Goal: Task Accomplishment & Management: Complete application form

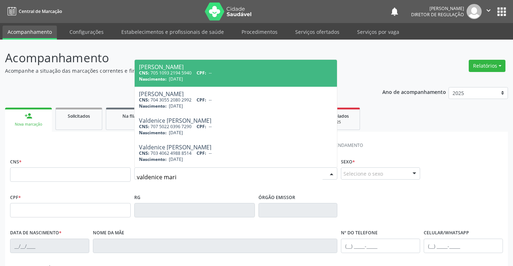
type input "[PERSON_NAME]"
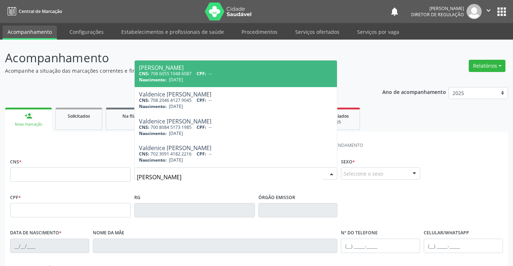
click at [226, 80] on div "Nascimento: 3[DATE]" at bounding box center [236, 80] width 194 height 6
type input "708 6055 1048 6087"
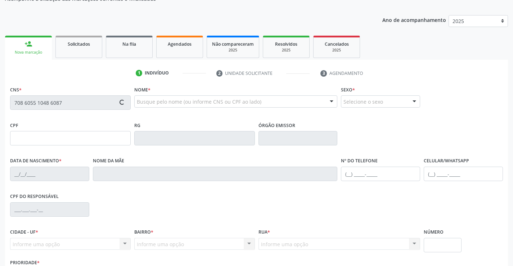
type input "2010465717"
type input "[DATE]"
type input "[PHONE_NUMBER]"
type input "S/N"
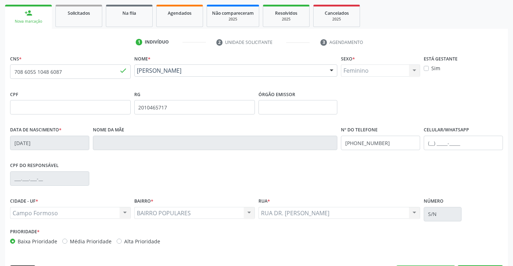
scroll to position [124, 0]
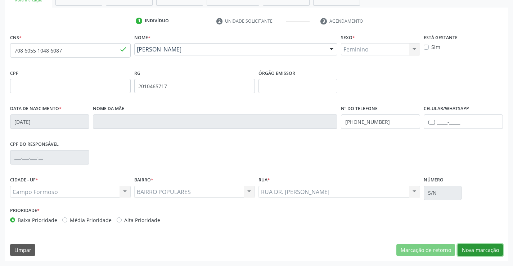
click at [498, 251] on button "Nova marcação" at bounding box center [479, 250] width 45 height 12
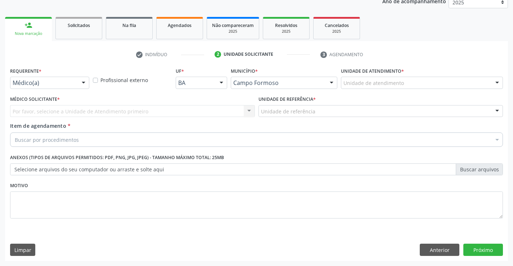
scroll to position [91, 0]
click at [69, 88] on div "Médico(a)" at bounding box center [49, 83] width 79 height 12
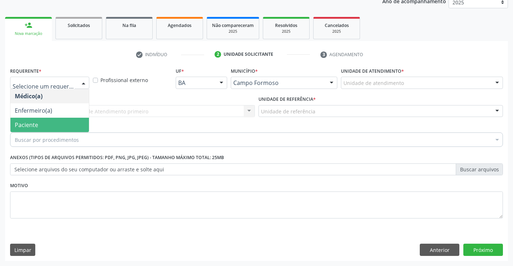
click at [64, 122] on span "Paciente" at bounding box center [49, 125] width 78 height 14
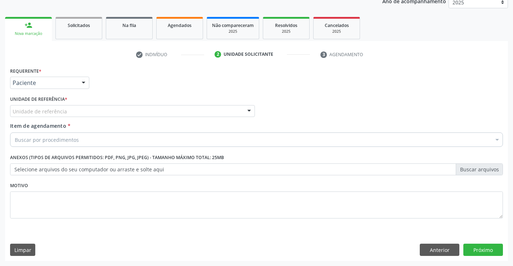
click at [125, 114] on div "Unidade de referência" at bounding box center [132, 111] width 245 height 12
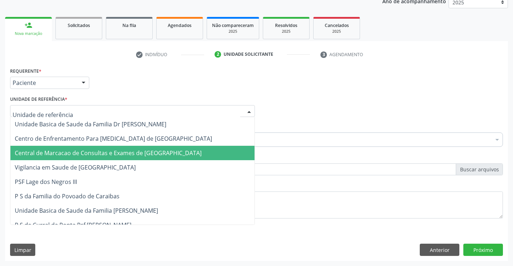
click at [127, 146] on span "Central de Marcacao de Consultas e Exames de [GEOGRAPHIC_DATA]" at bounding box center [132, 153] width 244 height 14
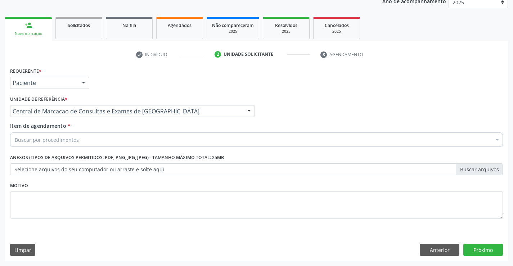
click at [135, 139] on div "Buscar por procedimentos" at bounding box center [256, 139] width 493 height 14
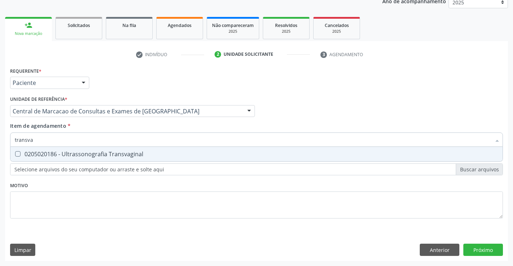
type input "transvag"
click at [128, 153] on div "0205020186 - Ultrassonografia Transvaginal" at bounding box center [256, 154] width 483 height 6
checkbox Transvaginal "true"
click at [484, 248] on div "Requerente * Paciente Médico(a) Enfermeiro(a) Paciente Nenhum resultado encontr…" at bounding box center [256, 163] width 503 height 195
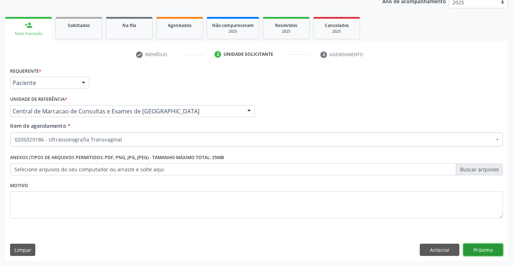
click at [480, 253] on button "Próximo" at bounding box center [483, 250] width 40 height 12
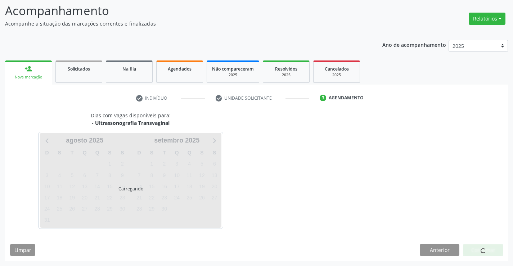
scroll to position [47, 0]
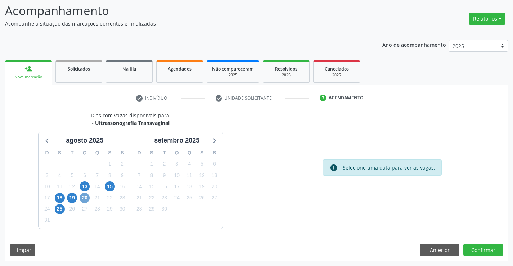
click at [84, 201] on span "20" at bounding box center [85, 198] width 10 height 10
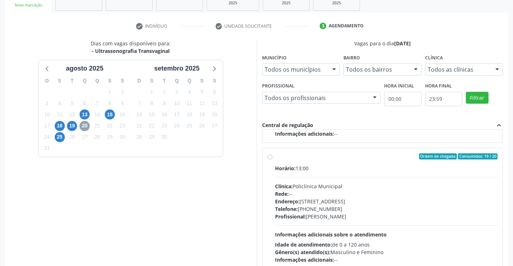
scroll to position [113, 0]
click at [370, 163] on label "Ordem de chegada Consumidos: 19 / 20 Horário: 13:00 Clínica: Policlínica Munici…" at bounding box center [386, 208] width 223 height 110
click at [272, 159] on input "Ordem de chegada Consumidos: 19 / 20 Horário: 13:00 Clínica: Policlínica Munici…" at bounding box center [269, 156] width 5 height 6
radio input "true"
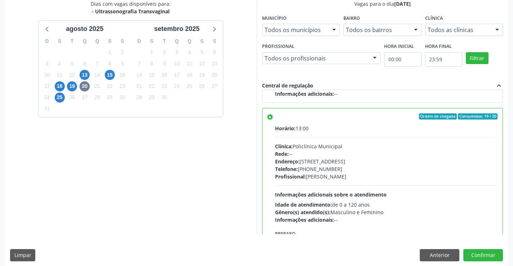
scroll to position [164, 0]
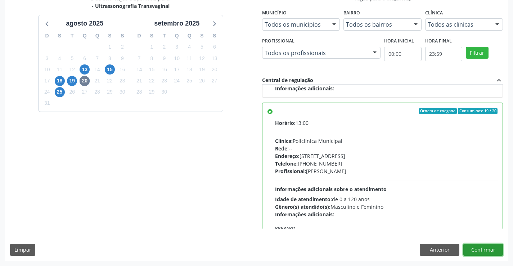
click at [486, 246] on button "Confirmar" at bounding box center [483, 250] width 40 height 12
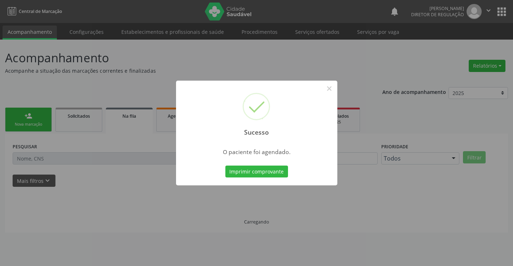
scroll to position [0, 0]
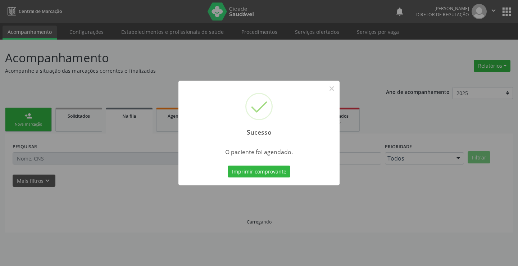
click at [228, 166] on button "Imprimir comprovante" at bounding box center [259, 172] width 63 height 12
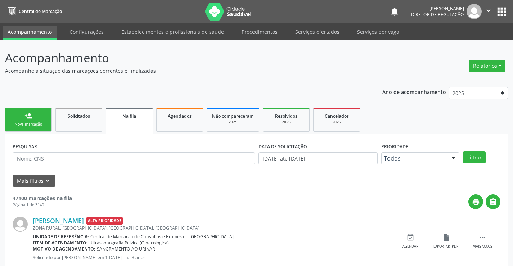
click at [31, 127] on link "person_add Nova marcação" at bounding box center [28, 120] width 47 height 24
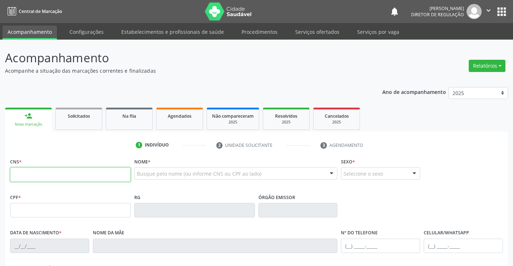
click at [40, 177] on input "text" at bounding box center [70, 174] width 121 height 14
click at [60, 179] on input "text" at bounding box center [70, 174] width 121 height 14
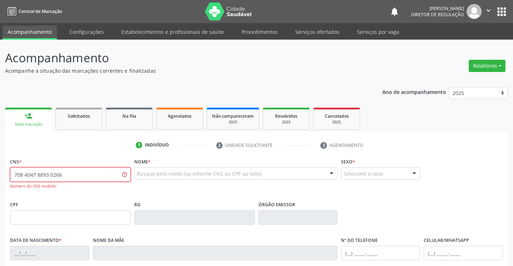
click at [56, 176] on input "708 4047 8893 0266" at bounding box center [70, 174] width 121 height 14
type input "708 4047 8893 0664"
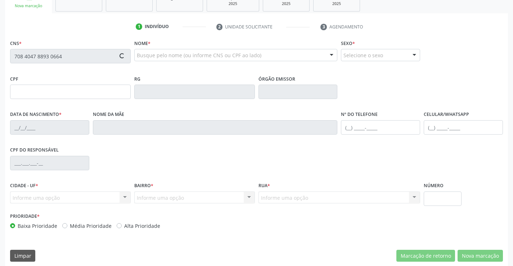
type input "0773336672"
type input "[DATE]"
type input "[PHONE_NUMBER]"
type input "979.399.355-34"
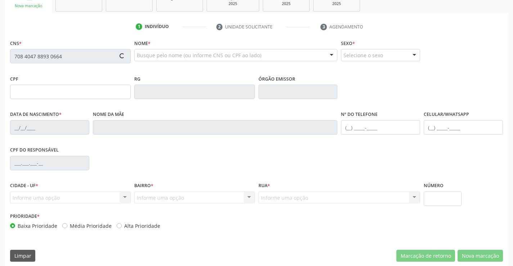
type input "SN"
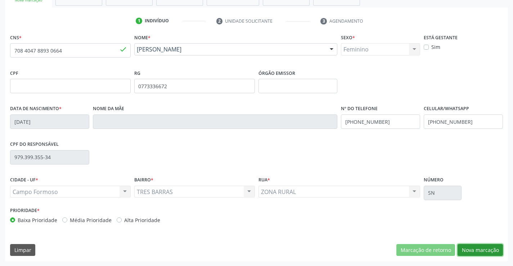
click at [493, 253] on button "Nova marcação" at bounding box center [479, 250] width 45 height 12
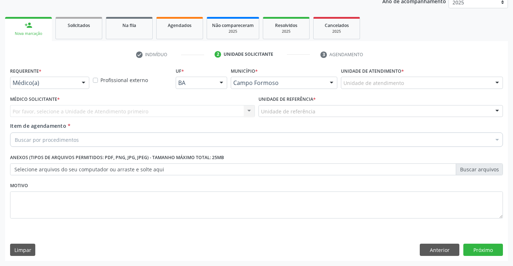
scroll to position [91, 0]
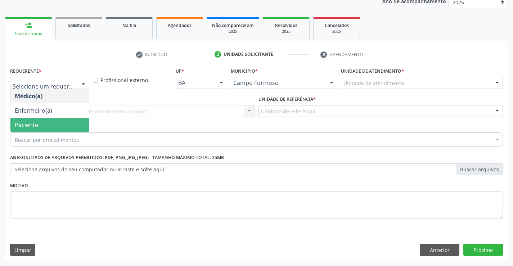
click at [53, 121] on span "Paciente" at bounding box center [49, 125] width 78 height 14
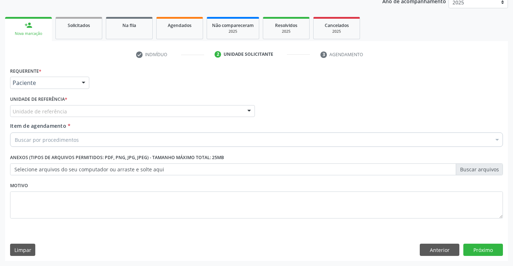
drag, startPoint x: 144, startPoint y: 110, endPoint x: 150, endPoint y: 140, distance: 31.3
click at [144, 113] on div "Unidade de referência" at bounding box center [132, 111] width 245 height 12
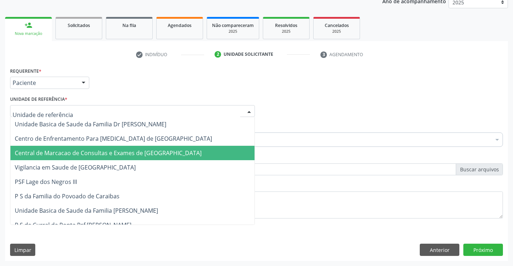
drag, startPoint x: 152, startPoint y: 153, endPoint x: 171, endPoint y: 143, distance: 21.6
click at [152, 153] on span "Central de Marcacao de Consultas e Exames de [GEOGRAPHIC_DATA]" at bounding box center [108, 153] width 187 height 8
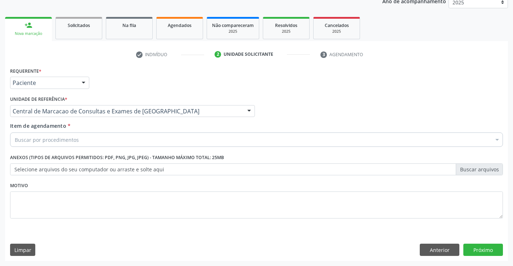
click at [171, 142] on div "Buscar por procedimentos" at bounding box center [256, 139] width 493 height 14
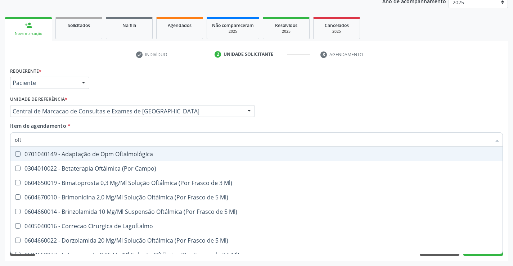
type input "ofta"
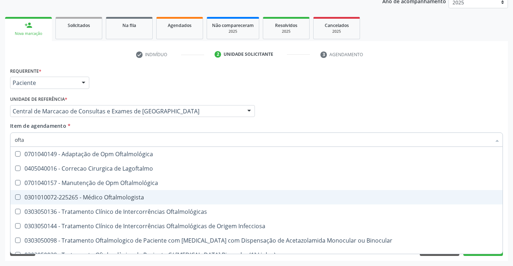
click at [130, 192] on span "0301010072-225265 - Médico Oftalmologista" at bounding box center [256, 197] width 492 height 14
checkbox Oftalmologista "true"
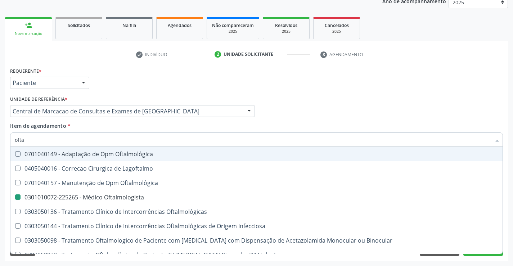
click at [460, 126] on div "Item de agendamento * ofta Desfazer seleção 0701040149 - Adaptação de Opm Oftal…" at bounding box center [256, 133] width 493 height 23
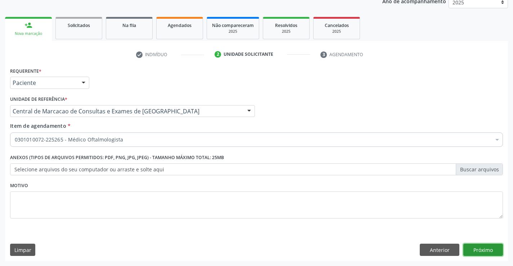
click at [484, 252] on button "Próximo" at bounding box center [483, 250] width 40 height 12
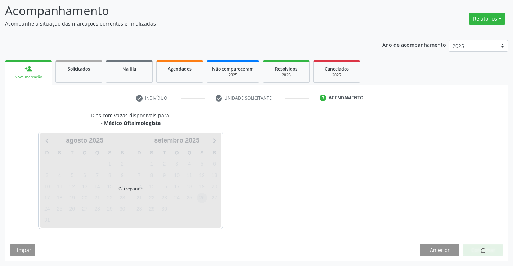
scroll to position [68, 0]
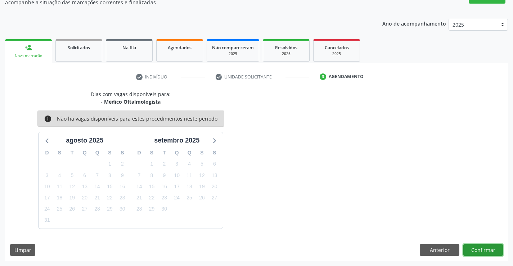
click at [482, 248] on button "Confirmar" at bounding box center [483, 250] width 40 height 12
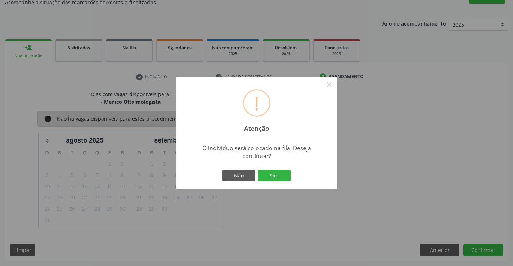
click at [258, 170] on button "Sim" at bounding box center [274, 176] width 32 height 12
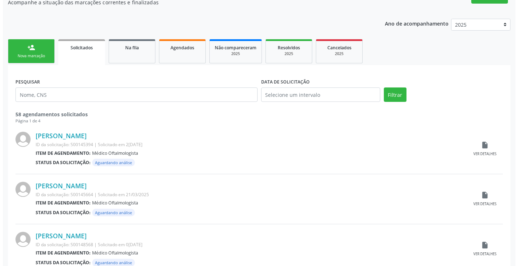
scroll to position [0, 0]
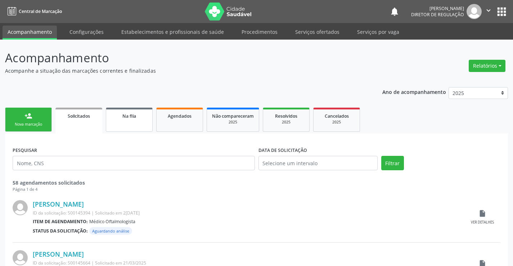
click at [142, 125] on link "Na fila" at bounding box center [129, 120] width 47 height 24
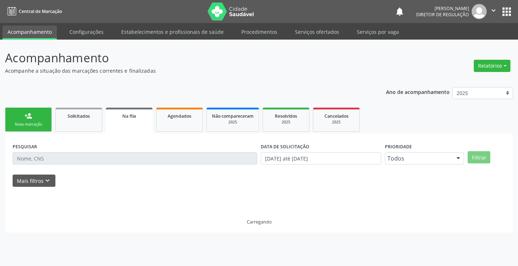
click at [32, 170] on form "PESQUISAR DATA DE SOLICITAÇÃO [DATE] até [DATE] Prioridade Todos Todos Baixa Pr…" at bounding box center [259, 164] width 493 height 46
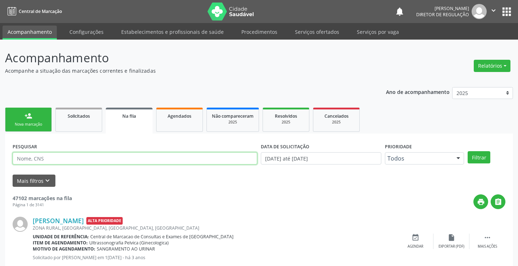
click at [21, 160] on input "text" at bounding box center [135, 158] width 245 height 12
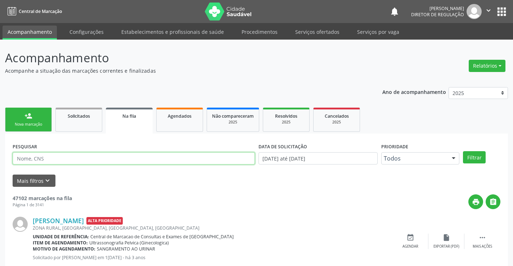
click at [21, 160] on input "text" at bounding box center [134, 158] width 242 height 12
type input "f"
type input "[PERSON_NAME]"
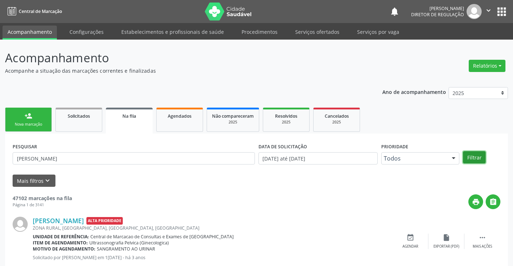
click at [474, 155] on button "Filtrar" at bounding box center [474, 157] width 23 height 12
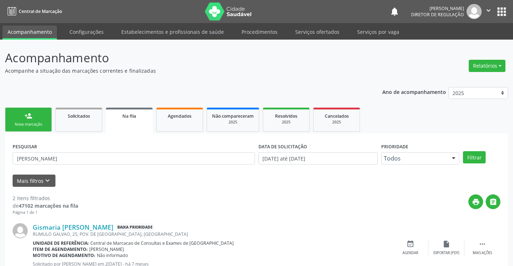
click at [33, 119] on link "person_add Nova marcação" at bounding box center [28, 120] width 47 height 24
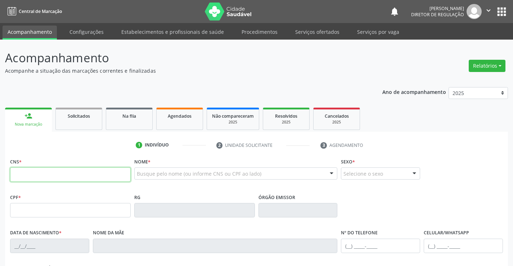
click at [41, 172] on input "text" at bounding box center [70, 174] width 121 height 14
type input "700 5031 7438 7051"
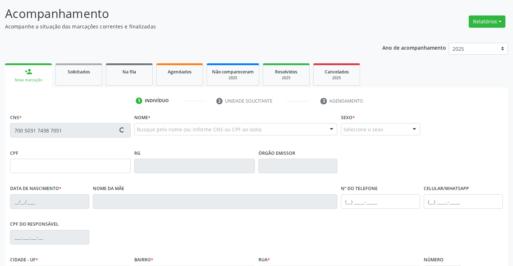
scroll to position [124, 0]
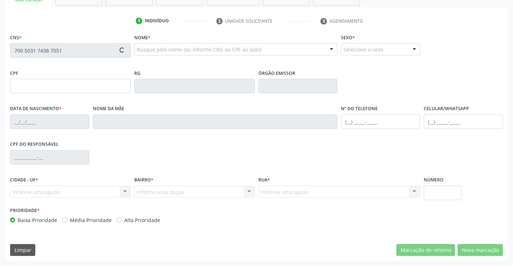
type input "617.867.995-53"
type input "0[DATE]"
type input "[PERSON_NAME]"
type input "[PHONE_NUMBER]"
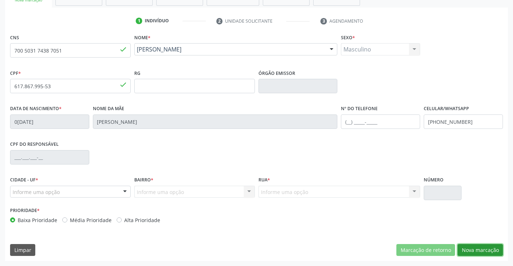
click at [476, 251] on button "Nova marcação" at bounding box center [479, 250] width 45 height 12
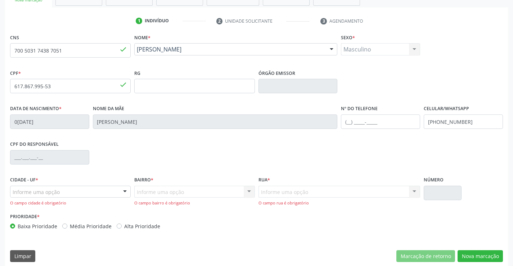
click at [105, 191] on div "Informe uma opção" at bounding box center [70, 192] width 121 height 12
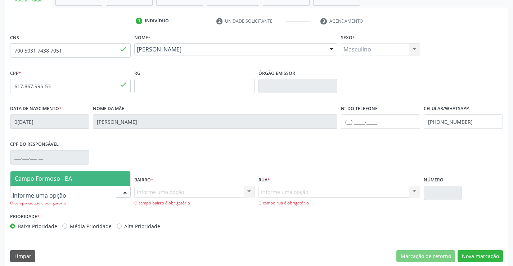
click at [103, 173] on span "Campo Formoso - BA" at bounding box center [70, 178] width 120 height 14
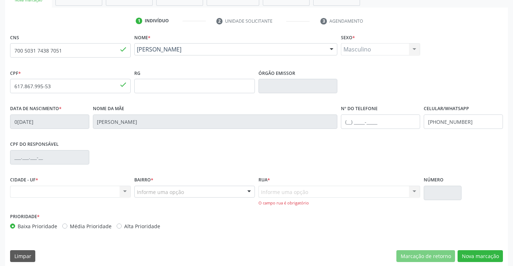
click at [117, 198] on div "CIDADE - UF * Nenhum resultado encontrado para: " " Não há nenhuma opção para s…" at bounding box center [70, 193] width 124 height 37
click at [112, 189] on div "Nenhum resultado encontrado para: " " Não há nenhuma opção para ser exibida." at bounding box center [70, 192] width 121 height 12
click at [173, 165] on div "CPF do responsável" at bounding box center [256, 157] width 496 height 36
click at [473, 258] on button "Nova marcação" at bounding box center [479, 256] width 45 height 12
drag, startPoint x: 12, startPoint y: 53, endPoint x: 67, endPoint y: 45, distance: 55.7
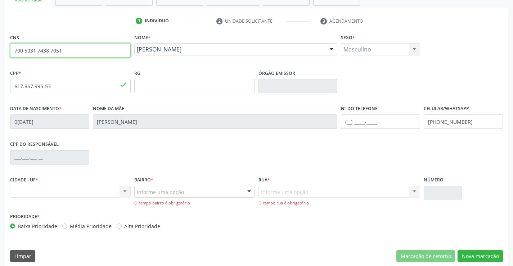
click at [67, 45] on input "700 5031 7438 7051" at bounding box center [70, 50] width 121 height 14
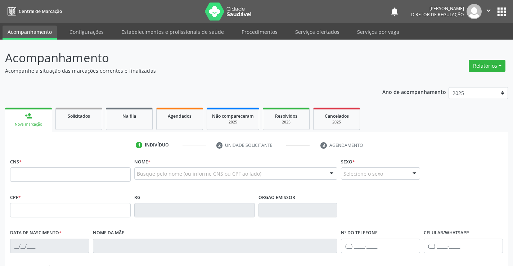
click at [39, 174] on input "text" at bounding box center [70, 174] width 121 height 14
type input "700 5031 7438 7051"
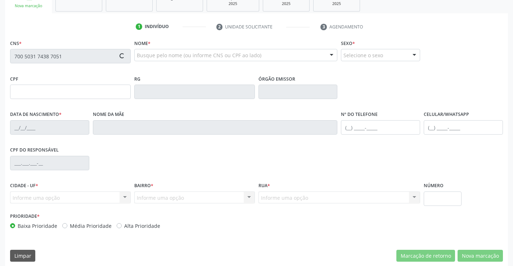
scroll to position [124, 0]
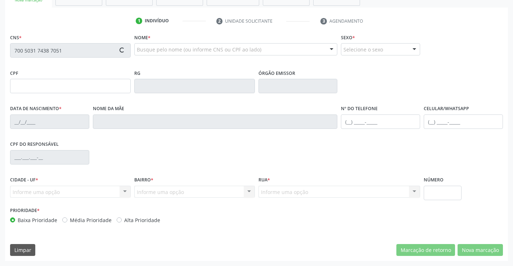
type input "617.867.995-53"
type input "0[DATE]"
type input "[PERSON_NAME]"
type input "[PHONE_NUMBER]"
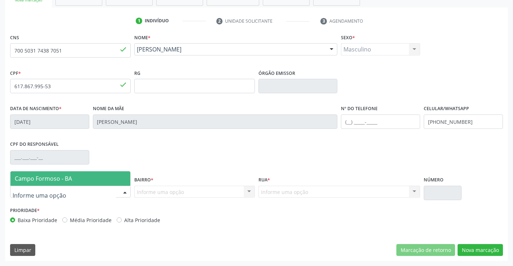
click at [85, 194] on div at bounding box center [70, 192] width 121 height 12
click at [92, 176] on span "Campo Formoso - BA" at bounding box center [70, 178] width 120 height 14
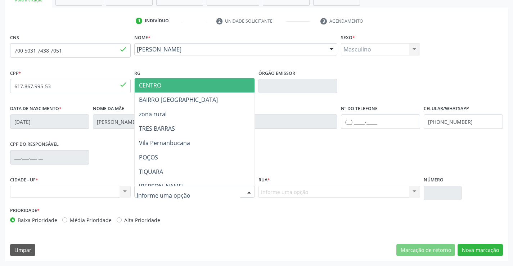
click at [188, 190] on div at bounding box center [194, 192] width 121 height 12
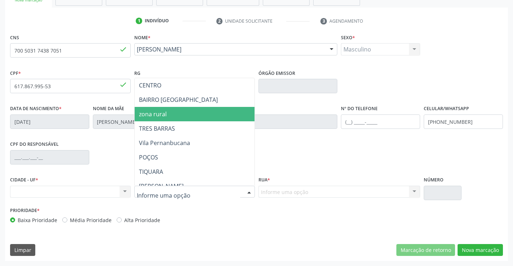
click at [168, 114] on span "zona rural" at bounding box center [212, 114] width 155 height 14
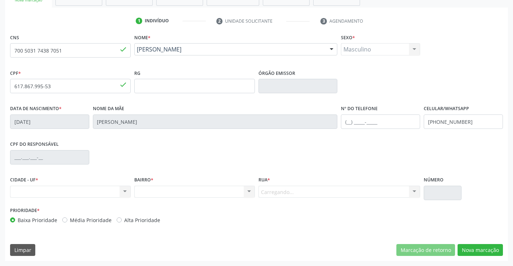
click at [316, 191] on div "Carregando... Nenhum resultado encontrado para: " " Nenhuma opção encontrada. D…" at bounding box center [339, 192] width 162 height 12
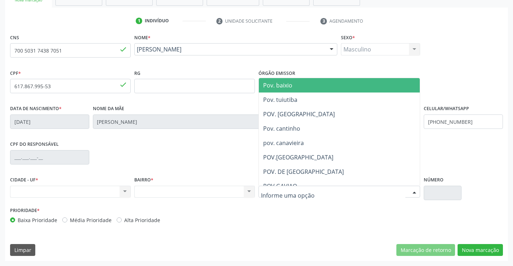
click at [316, 191] on div at bounding box center [339, 192] width 162 height 12
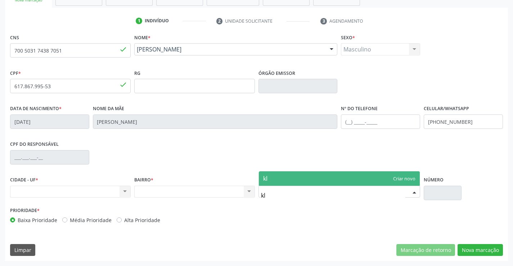
type input "k"
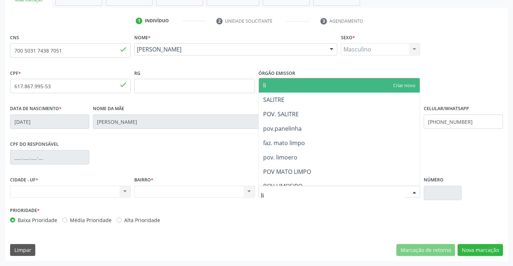
type input "lim"
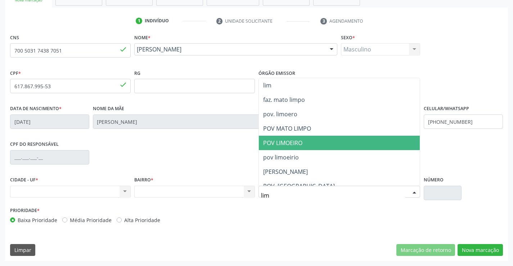
click at [320, 142] on span "POV LIMOEIRO" at bounding box center [339, 143] width 161 height 14
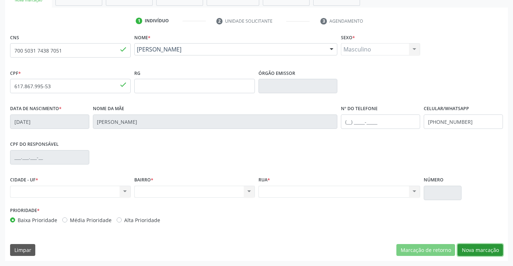
click at [471, 252] on button "Nova marcação" at bounding box center [479, 250] width 45 height 12
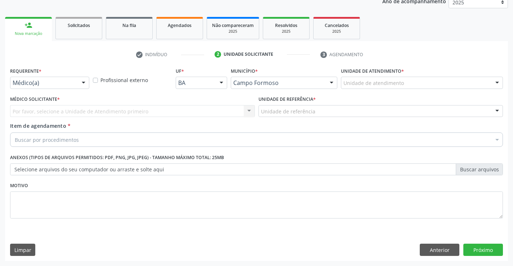
scroll to position [91, 0]
click at [75, 86] on div "Médico(a)" at bounding box center [49, 83] width 79 height 12
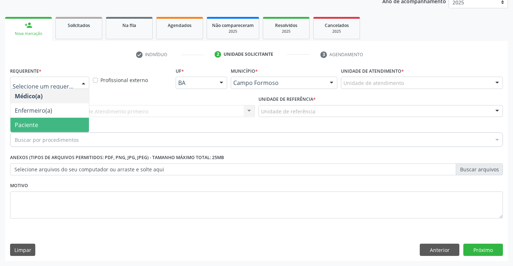
click at [68, 123] on span "Paciente" at bounding box center [49, 125] width 78 height 14
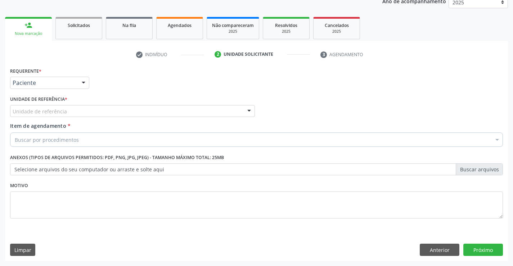
drag, startPoint x: 126, startPoint y: 108, endPoint x: 129, endPoint y: 138, distance: 30.0
click at [126, 109] on div "Unidade de referência" at bounding box center [132, 111] width 245 height 12
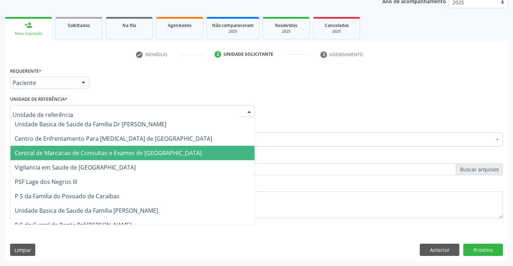
drag, startPoint x: 145, startPoint y: 164, endPoint x: 152, endPoint y: 157, distance: 9.9
click at [152, 157] on span "Central de Marcacao de Consultas e Exames de [GEOGRAPHIC_DATA]" at bounding box center [132, 153] width 244 height 14
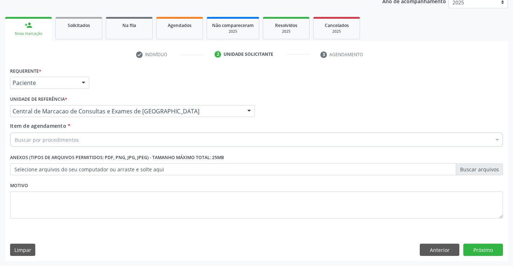
click at [156, 135] on div "Buscar por procedimentos" at bounding box center [256, 139] width 493 height 14
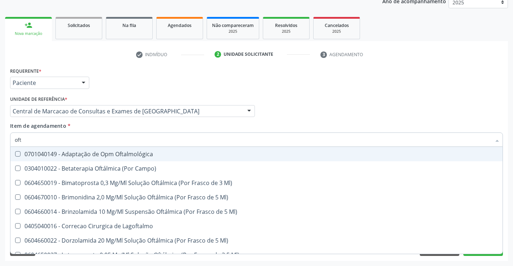
type input "ofta"
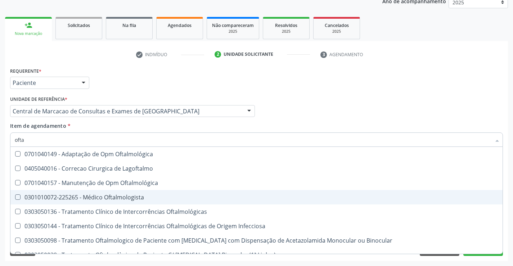
drag, startPoint x: 160, startPoint y: 197, endPoint x: 164, endPoint y: 197, distance: 4.3
click at [160, 197] on div "0301010072-225265 - Médico Oftalmologista" at bounding box center [256, 197] width 483 height 6
checkbox Oftalmologista "true"
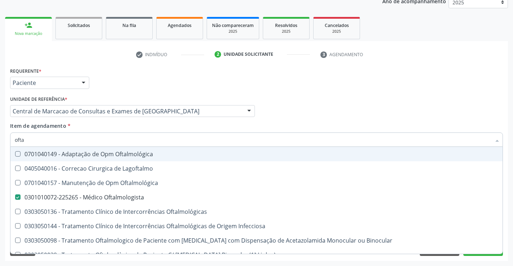
click at [478, 112] on div "Médico Solicitante Por favor, selecione a Unidade de Atendimento primeiro Nenhu…" at bounding box center [256, 108] width 496 height 28
checkbox Lagoftalmo "true"
checkbox Oftalmologista "false"
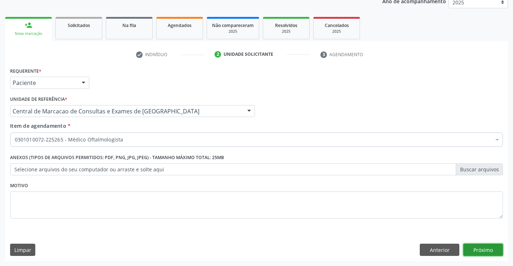
click at [496, 253] on button "Próximo" at bounding box center [483, 250] width 40 height 12
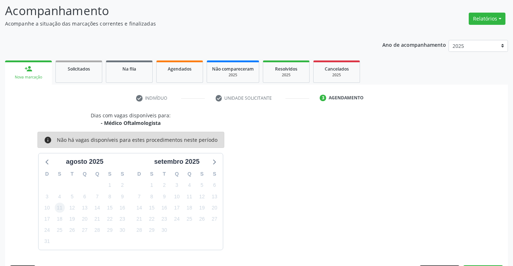
scroll to position [68, 0]
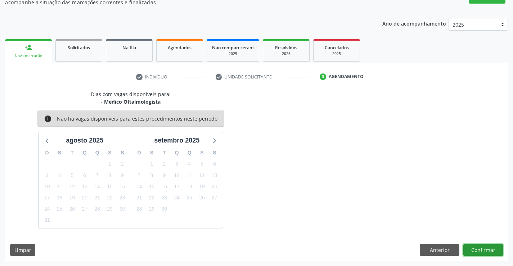
click at [474, 254] on button "Confirmar" at bounding box center [483, 250] width 40 height 12
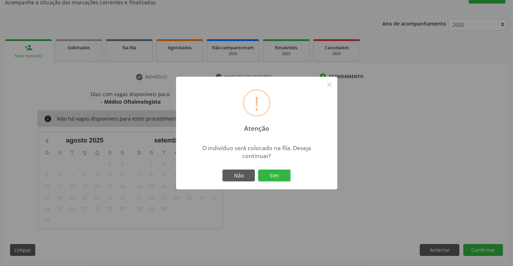
click at [258, 170] on button "Sim" at bounding box center [274, 176] width 32 height 12
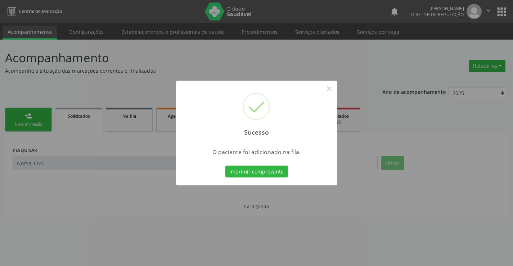
scroll to position [0, 0]
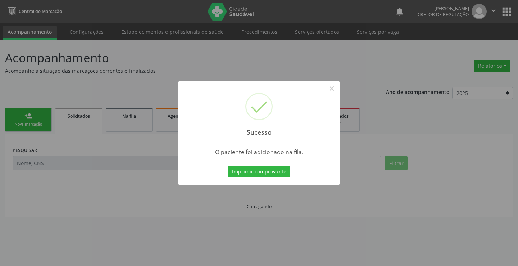
click at [228, 166] on button "Imprimir comprovante" at bounding box center [259, 172] width 63 height 12
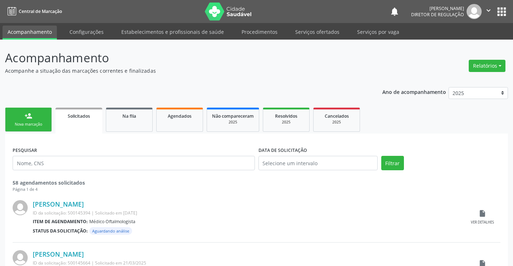
click at [21, 117] on link "person_add Nova marcação" at bounding box center [28, 120] width 47 height 24
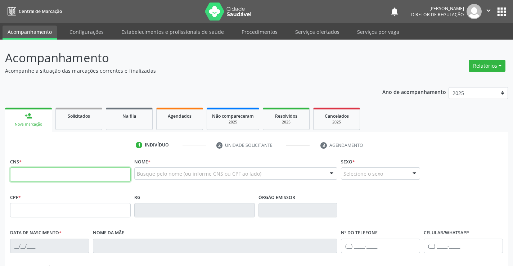
click at [49, 168] on input "text" at bounding box center [70, 174] width 121 height 14
type input "705 4014 5525 0998"
type input "2160561878"
type input "27/01/2009"
type input "(74) 98831-0208"
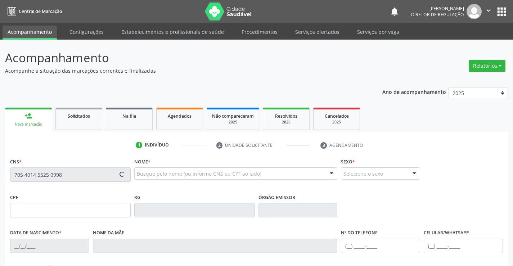
type input "(74) 98831-0208"
type input "863.192.915-83"
type input "S/N"
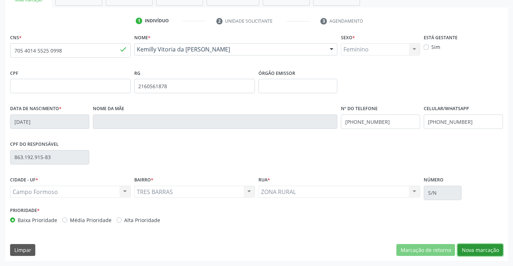
click at [478, 252] on button "Nova marcação" at bounding box center [479, 250] width 45 height 12
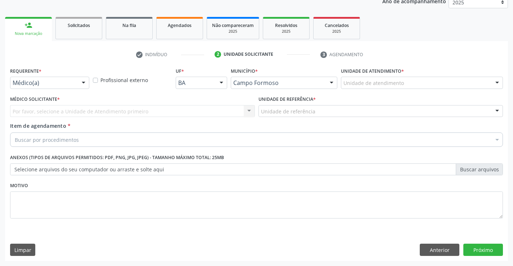
scroll to position [91, 0]
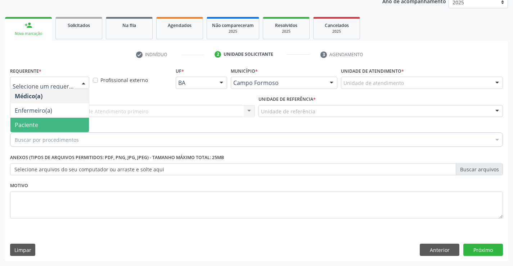
drag, startPoint x: 59, startPoint y: 117, endPoint x: 60, endPoint y: 122, distance: 5.4
click at [60, 122] on ul "Médico(a) Enfermeiro(a) Paciente Nenhum resultado encontrado para: " " Não há n…" at bounding box center [49, 110] width 78 height 43
click at [60, 122] on span "Paciente" at bounding box center [49, 125] width 78 height 14
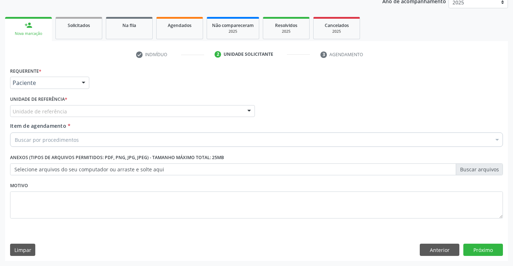
click at [124, 109] on div "Unidade de referência" at bounding box center [132, 111] width 245 height 12
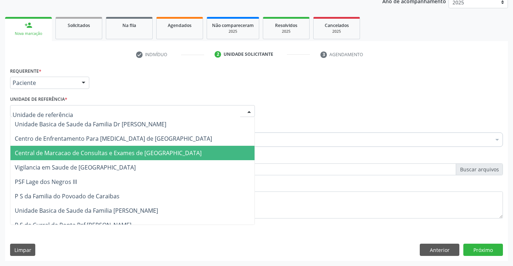
drag, startPoint x: 131, startPoint y: 152, endPoint x: 144, endPoint y: 147, distance: 13.4
click at [132, 152] on span "Central de Marcacao de Consultas e Exames de [GEOGRAPHIC_DATA]" at bounding box center [108, 153] width 187 height 8
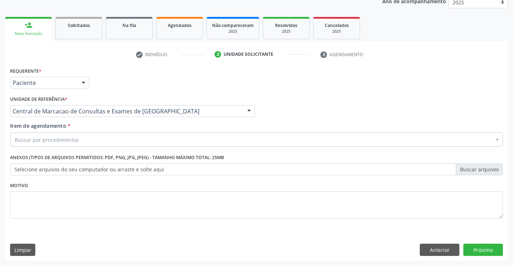
click at [171, 141] on div "Buscar por procedimentos" at bounding box center [256, 139] width 493 height 14
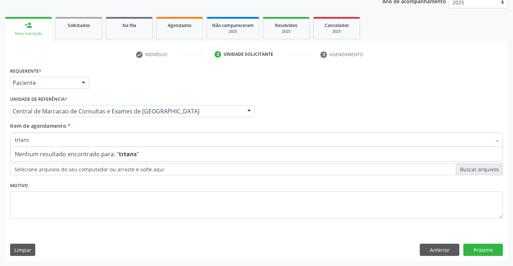
click at [21, 139] on input "trtans" at bounding box center [253, 139] width 476 height 14
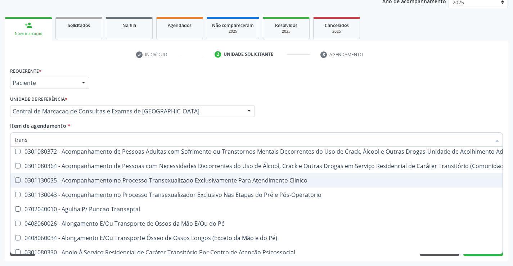
scroll to position [72, 0]
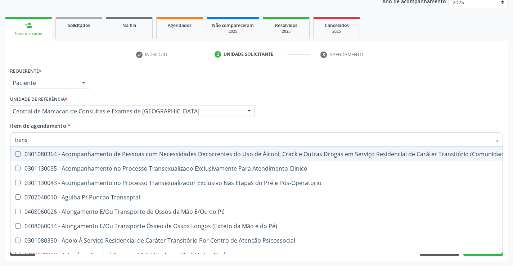
click at [55, 139] on input "trans" at bounding box center [253, 139] width 476 height 14
type input "transv"
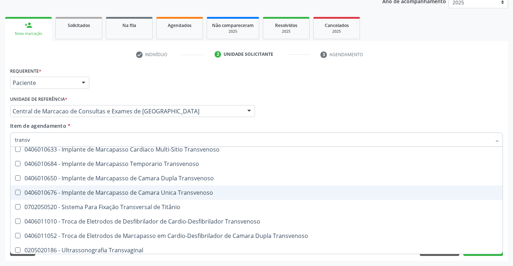
scroll to position [80, 0]
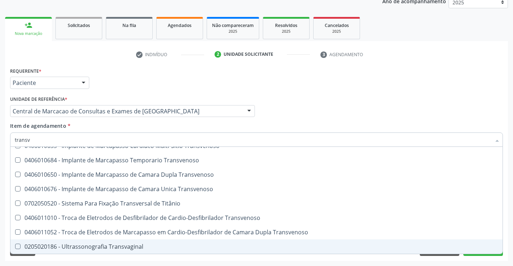
click at [125, 241] on span "0205020186 - Ultrassonografia Transvaginal" at bounding box center [256, 246] width 492 height 14
checkbox Transvaginal "true"
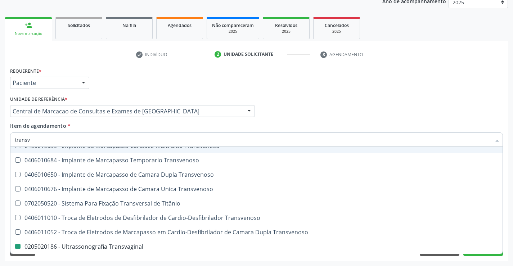
click at [318, 117] on div "Médico Solicitante Por favor, selecione a Unidade de Atendimento primeiro Nenhu…" at bounding box center [256, 108] width 496 height 28
checkbox Transvenoso "true"
checkbox Transvaginal "false"
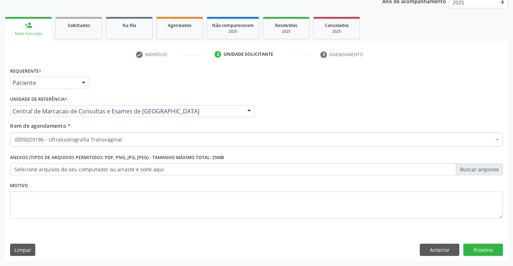
scroll to position [0, 0]
click at [498, 254] on button "Próximo" at bounding box center [483, 250] width 40 height 12
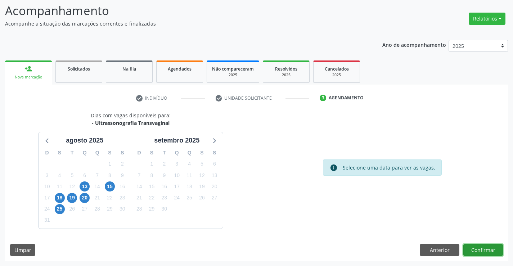
click at [472, 245] on button "Confirmar" at bounding box center [483, 250] width 40 height 12
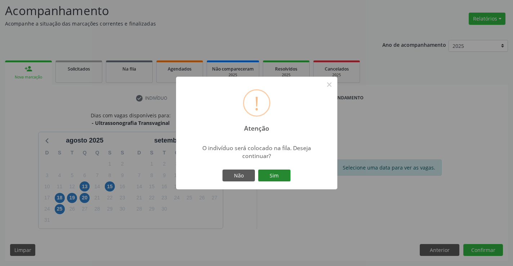
click at [273, 176] on button "Sim" at bounding box center [274, 176] width 32 height 12
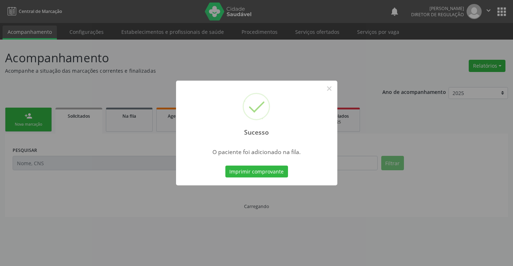
scroll to position [0, 0]
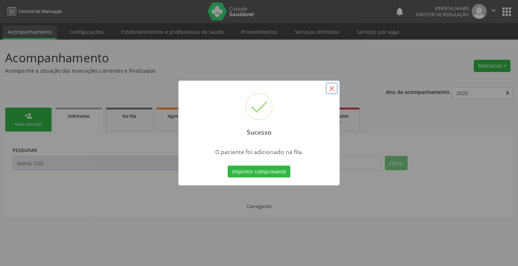
click at [329, 89] on button "×" at bounding box center [332, 88] width 12 height 12
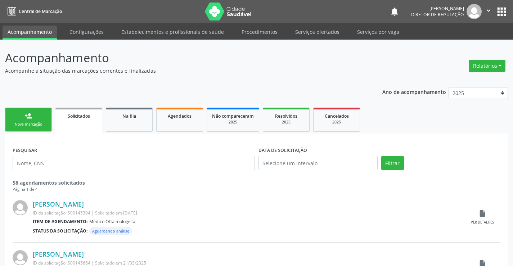
click at [16, 123] on div "Nova marcação" at bounding box center [28, 124] width 36 height 5
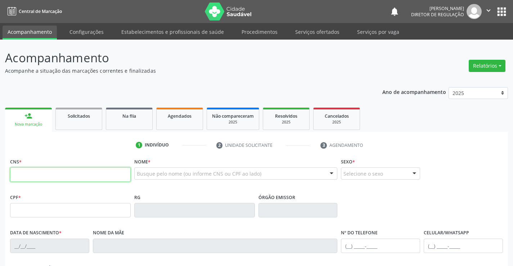
click at [43, 175] on input "text" at bounding box center [70, 174] width 121 height 14
type input "700 4077 2833 7050"
type input "8416497"
type input "22/01/1975"
type input "(74) 99103-0125"
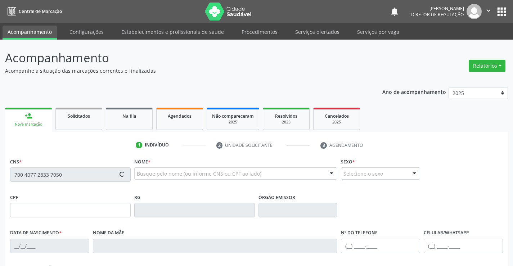
type input "(74) 99103-0125"
type input "283.856.998-80"
type input "S/N"
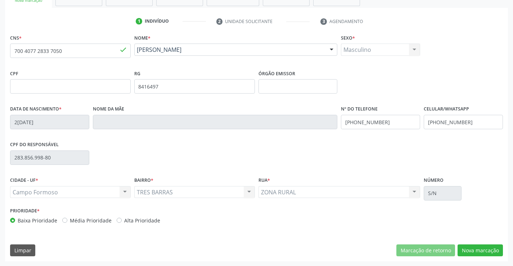
scroll to position [124, 0]
click at [475, 257] on div "CNS * 700 4077 2833 7050 done Nome * Gilson Alves de Souza Gilson Alves de Souz…" at bounding box center [256, 146] width 503 height 229
click at [475, 253] on button "Nova marcação" at bounding box center [479, 250] width 45 height 12
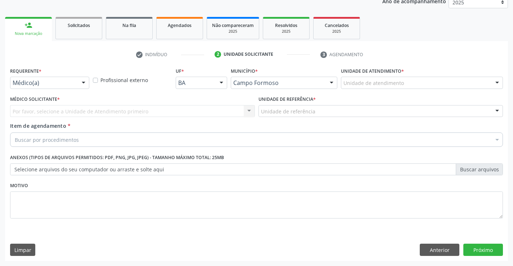
scroll to position [91, 0]
click at [72, 87] on div "Médico(a)" at bounding box center [49, 83] width 79 height 12
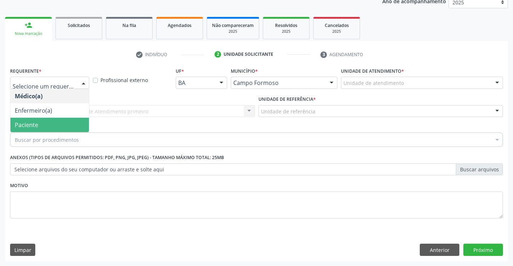
click at [63, 124] on span "Paciente" at bounding box center [49, 125] width 78 height 14
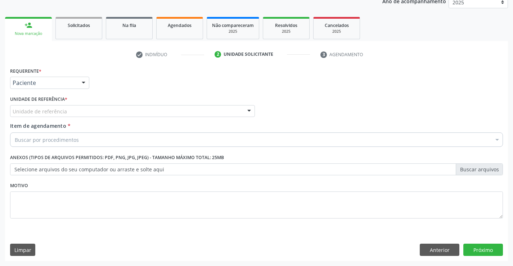
click at [109, 113] on div "Unidade de referência" at bounding box center [132, 111] width 245 height 12
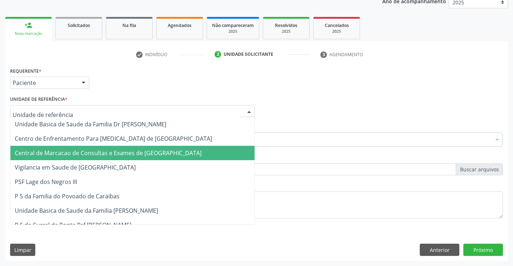
drag, startPoint x: 96, startPoint y: 149, endPoint x: 116, endPoint y: 143, distance: 20.3
click at [96, 149] on span "Central de Marcacao de Consultas e Exames de [GEOGRAPHIC_DATA]" at bounding box center [132, 153] width 244 height 14
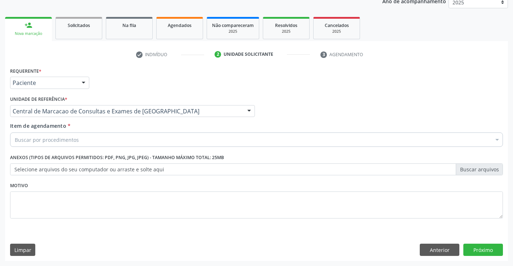
click at [121, 140] on div "Buscar por procedimentos" at bounding box center [256, 139] width 493 height 14
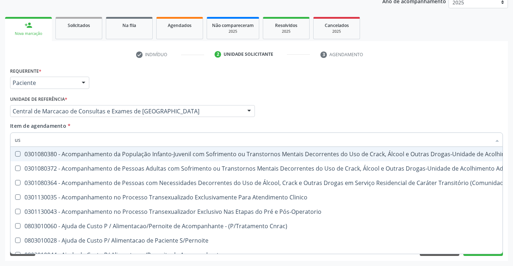
type input "usg"
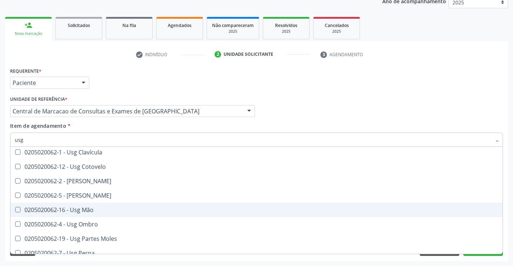
scroll to position [72, 0]
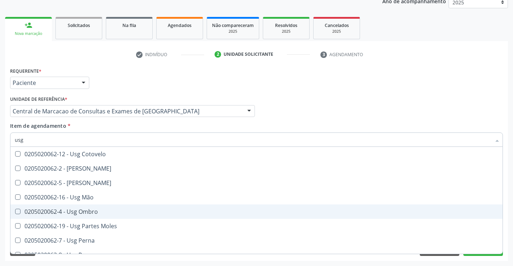
click at [99, 213] on div "0205020062-4 - Usg Ombro" at bounding box center [256, 212] width 483 height 6
checkbox Ombro "true"
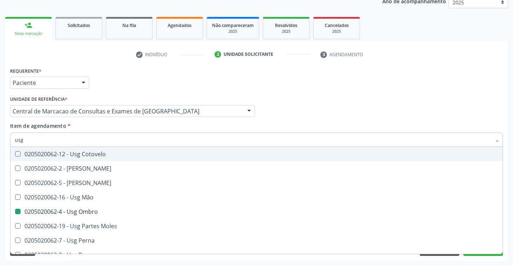
click at [454, 117] on div "Médico Solicitante Por favor, selecione a Unidade de Atendimento primeiro Nenhu…" at bounding box center [256, 108] width 496 height 28
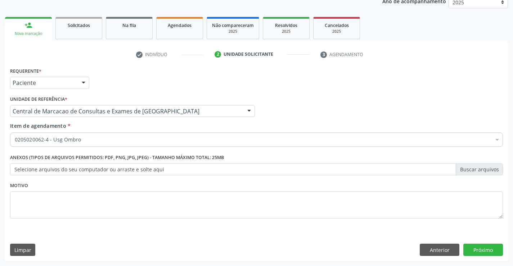
scroll to position [0, 0]
click at [482, 255] on button "Próximo" at bounding box center [483, 250] width 40 height 12
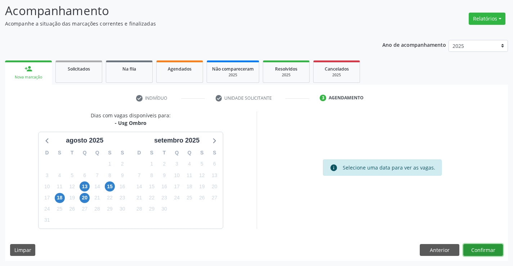
click at [468, 248] on button "Confirmar" at bounding box center [483, 250] width 40 height 12
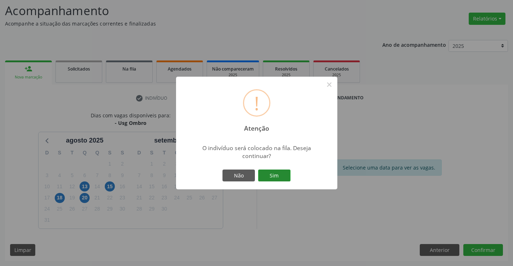
click at [281, 175] on button "Sim" at bounding box center [274, 176] width 32 height 12
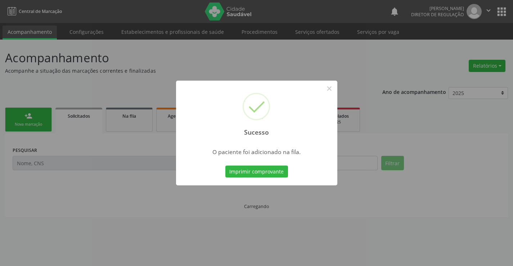
scroll to position [0, 0]
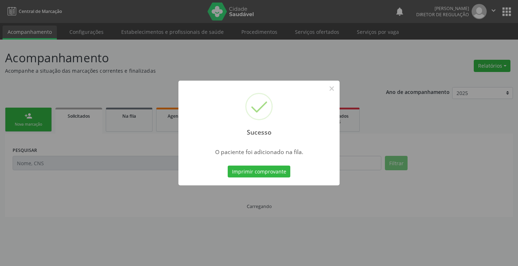
click at [228, 166] on button "Imprimir comprovante" at bounding box center [259, 172] width 63 height 12
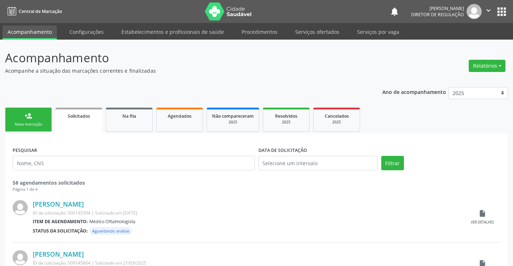
click at [27, 120] on link "person_add Nova marcação" at bounding box center [28, 120] width 47 height 24
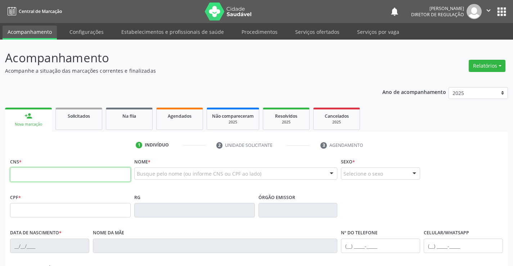
click at [40, 177] on input "text" at bounding box center [70, 174] width 121 height 14
type input "708 9077 2002 4712"
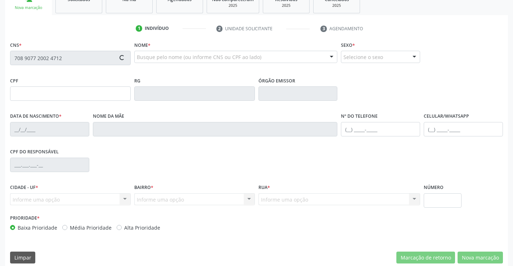
scroll to position [124, 0]
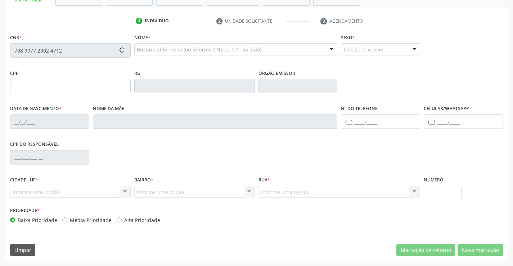
type input "002536630"
type input "20/01/2016"
type input "(74) 98842-9839"
type input "S/N"
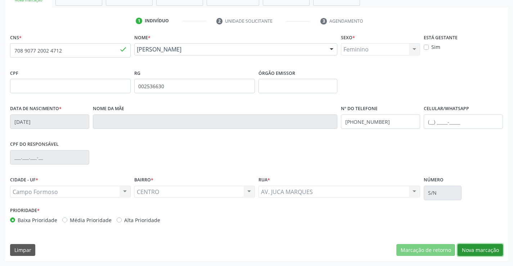
drag, startPoint x: 489, startPoint y: 249, endPoint x: 466, endPoint y: 221, distance: 36.5
click at [490, 247] on button "Nova marcação" at bounding box center [479, 250] width 45 height 12
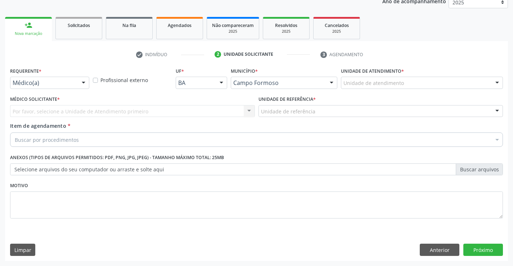
scroll to position [91, 0]
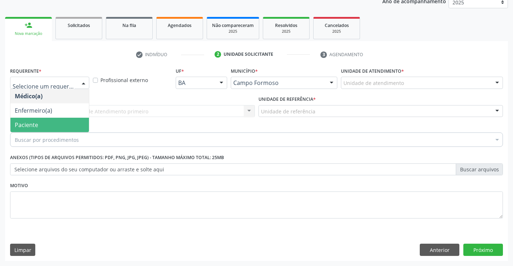
drag, startPoint x: 57, startPoint y: 115, endPoint x: 57, endPoint y: 127, distance: 11.9
click at [57, 127] on ul "Médico(a) Enfermeiro(a) Paciente Nenhum resultado encontrado para: " " Não há n…" at bounding box center [49, 110] width 78 height 43
click at [57, 127] on span "Paciente" at bounding box center [49, 125] width 78 height 14
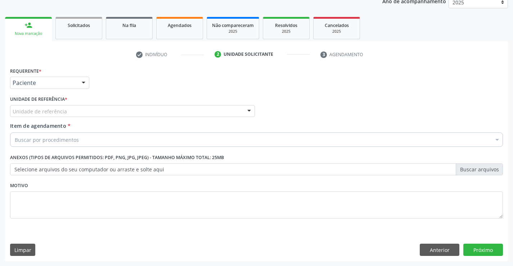
click at [109, 112] on div "Unidade de referência" at bounding box center [132, 111] width 245 height 12
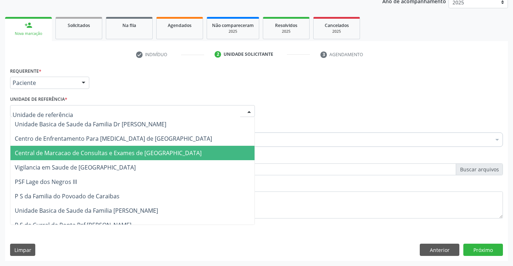
drag, startPoint x: 104, startPoint y: 151, endPoint x: 122, endPoint y: 143, distance: 19.5
click at [105, 151] on span "Central de Marcacao de Consultas e Exames de [GEOGRAPHIC_DATA]" at bounding box center [108, 153] width 187 height 8
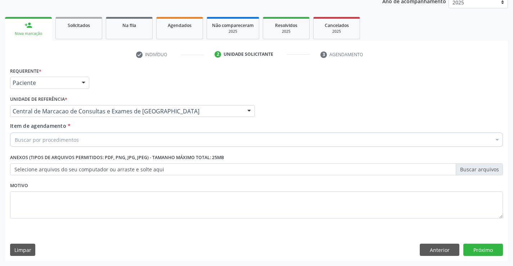
click at [122, 142] on div "Buscar por procedimentos" at bounding box center [256, 139] width 493 height 14
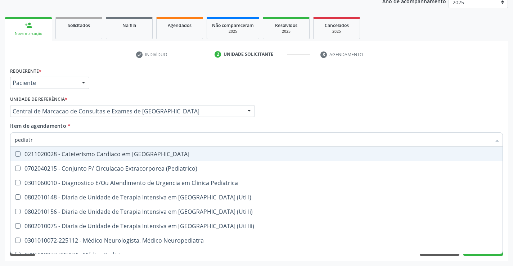
type input "pediatra"
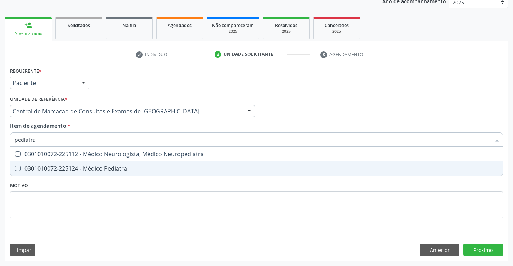
drag, startPoint x: 123, startPoint y: 167, endPoint x: 121, endPoint y: 163, distance: 4.3
click at [122, 167] on div "0301010072-225124 - Médico Pediatra" at bounding box center [256, 169] width 483 height 6
checkbox Pediatra "true"
click at [476, 254] on div "Requerente * Paciente Médico(a) Enfermeiro(a) Paciente Nenhum resultado encontr…" at bounding box center [256, 163] width 503 height 195
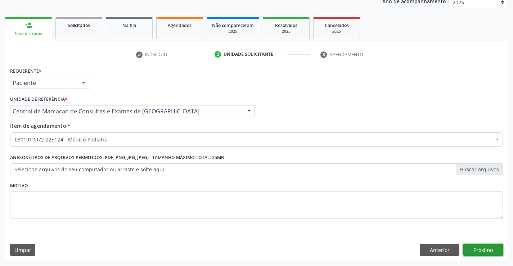
click at [469, 248] on button "Próximo" at bounding box center [483, 250] width 40 height 12
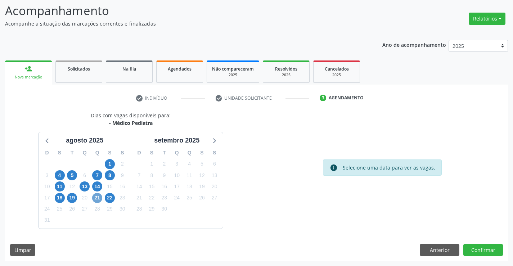
click at [98, 200] on span "21" at bounding box center [97, 198] width 10 height 10
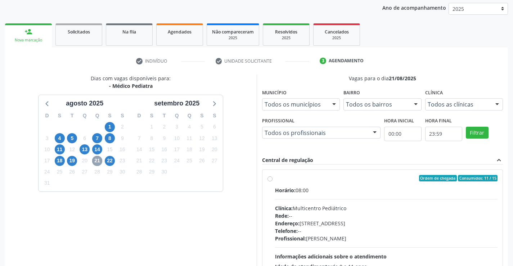
scroll to position [151, 0]
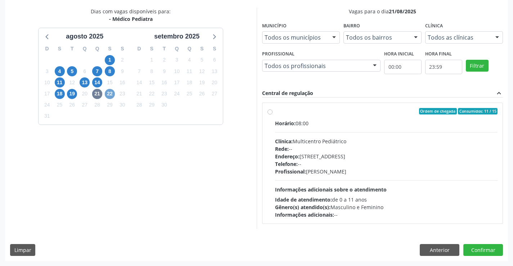
click at [109, 91] on span "22" at bounding box center [110, 94] width 10 height 10
click at [366, 133] on div "Horário: 07:00 Clínica: Multicentro Pediátrico Rede: -- Endereço: Antigo Casa G…" at bounding box center [386, 168] width 223 height 99
click at [272, 114] on input "Ordem de chegada Consumidos: 8 / 15 Horário: 07:00 Clínica: Multicentro Pediátr…" at bounding box center [269, 111] width 5 height 6
radio input "true"
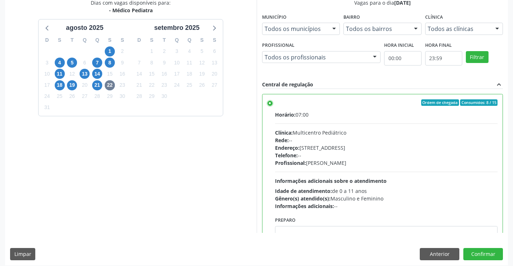
scroll to position [164, 0]
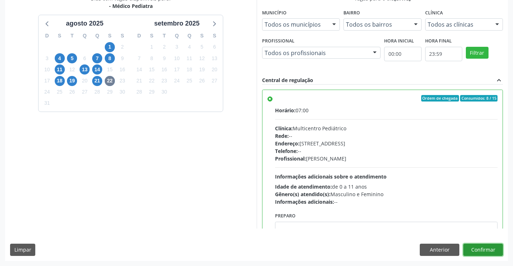
click at [493, 253] on button "Confirmar" at bounding box center [483, 250] width 40 height 12
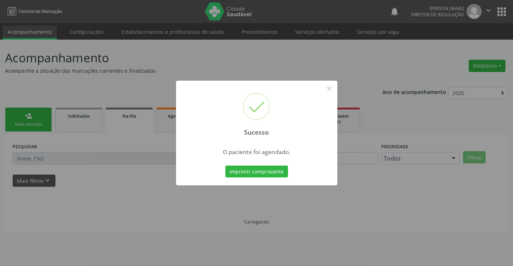
scroll to position [0, 0]
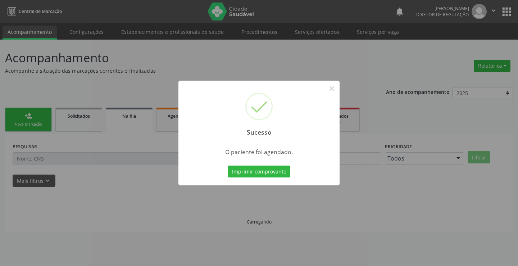
click at [228, 166] on button "Imprimir comprovante" at bounding box center [259, 172] width 63 height 12
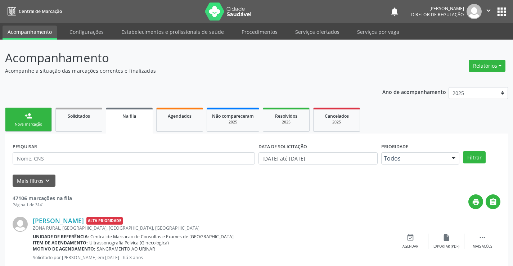
click at [40, 117] on link "person_add Nova marcação" at bounding box center [28, 120] width 47 height 24
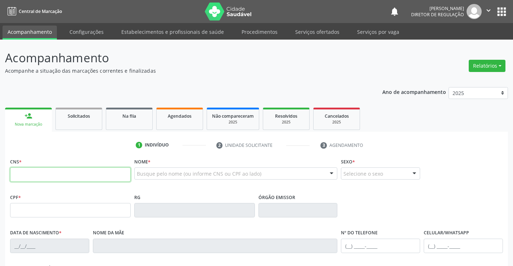
click at [35, 175] on input "text" at bounding box center [70, 174] width 121 height 14
type input "708 3062 4169 7460"
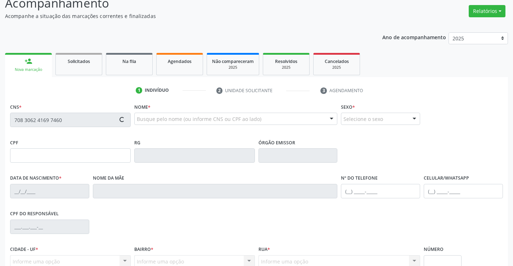
scroll to position [124, 0]
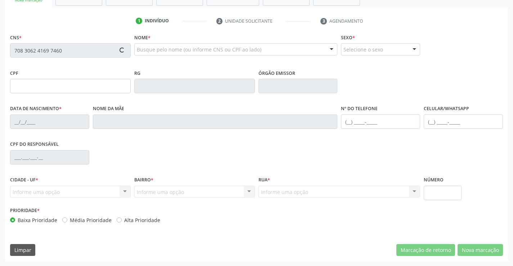
type input "09/04/2020"
type input "(74) 98808-0913"
type input "665"
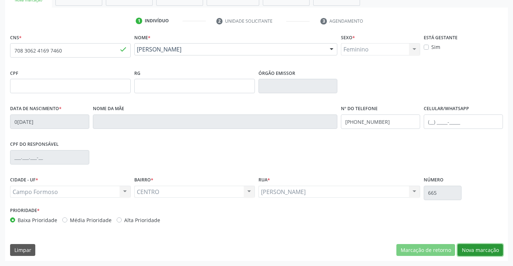
click at [472, 253] on button "Nova marcação" at bounding box center [479, 250] width 45 height 12
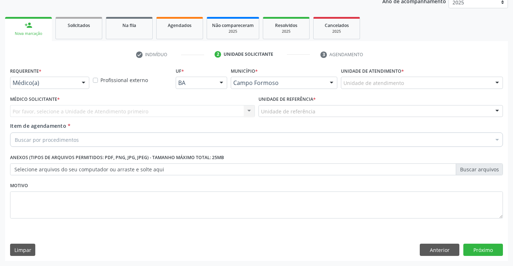
scroll to position [91, 0]
click at [78, 79] on div at bounding box center [83, 83] width 11 height 12
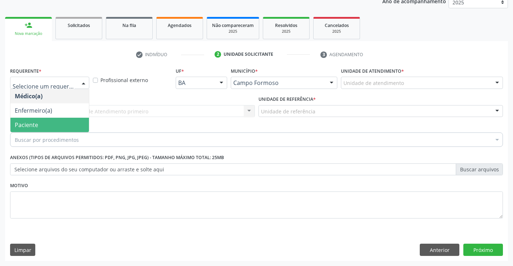
drag, startPoint x: 61, startPoint y: 126, endPoint x: 125, endPoint y: 119, distance: 64.4
click at [62, 126] on span "Paciente" at bounding box center [49, 125] width 78 height 14
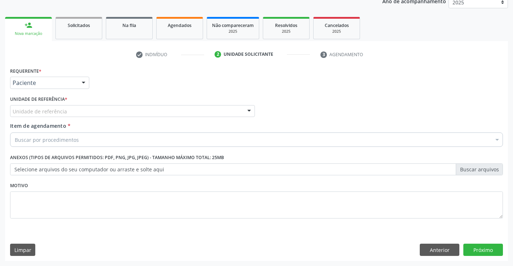
click at [126, 119] on div "Unidade de referência * Unidade de referência Unidade Basica de Saude da Famili…" at bounding box center [132, 108] width 248 height 28
click at [135, 113] on div "Unidade de referência" at bounding box center [132, 111] width 245 height 12
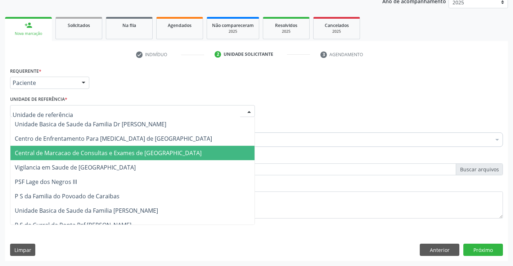
click at [122, 150] on span "Central de Marcacao de Consultas e Exames de [GEOGRAPHIC_DATA]" at bounding box center [108, 153] width 187 height 8
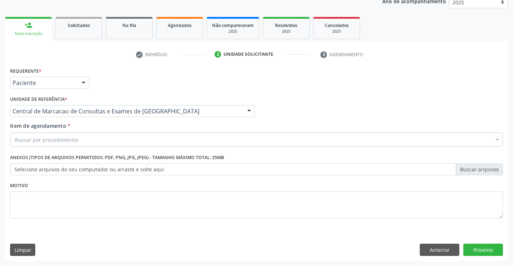
click at [136, 141] on div "Buscar por procedimentos" at bounding box center [256, 139] width 493 height 14
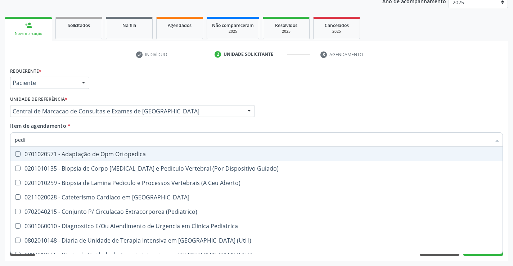
type input "pedia"
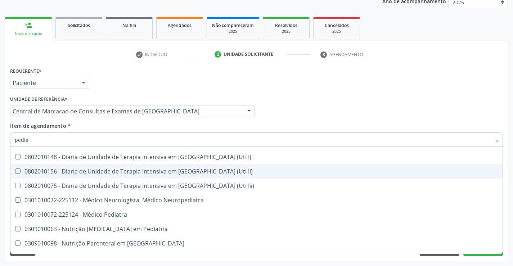
scroll to position [80, 0]
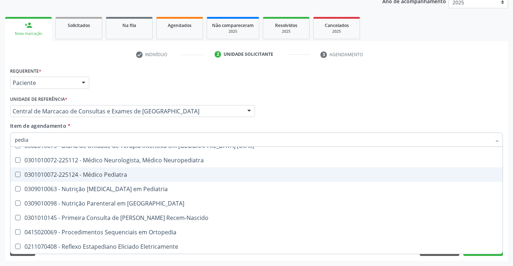
click at [125, 172] on div "0301010072-225124 - Médico Pediatra" at bounding box center [256, 175] width 483 height 6
checkbox Pediatra "true"
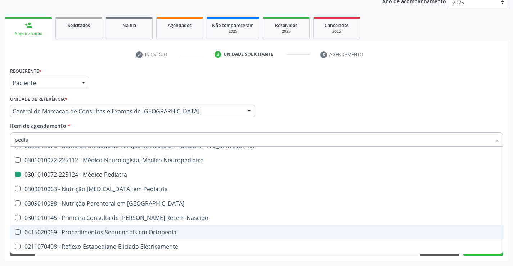
click at [485, 103] on div "Médico Solicitante Por favor, selecione a Unidade de Atendimento primeiro Nenhu…" at bounding box center [256, 108] width 496 height 28
checkbox \(Pediatrico\) "true"
checkbox Pediatra "false"
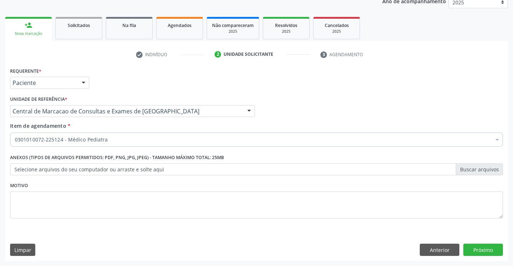
scroll to position [0, 0]
click at [487, 255] on button "Próximo" at bounding box center [483, 250] width 40 height 12
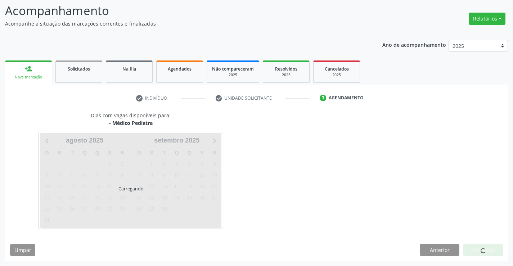
scroll to position [47, 0]
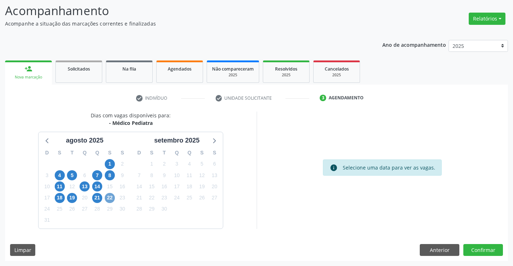
click at [105, 196] on span "22" at bounding box center [110, 198] width 10 height 10
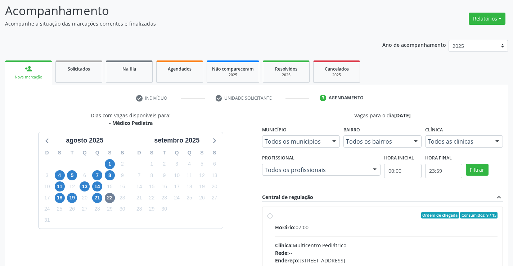
click at [365, 230] on div "Horário: 07:00" at bounding box center [386, 227] width 223 height 8
click at [272, 218] on input "Ordem de chegada Consumidos: 9 / 15 Horário: 07:00 Clínica: Multicentro Pediátr…" at bounding box center [269, 215] width 5 height 6
radio input "true"
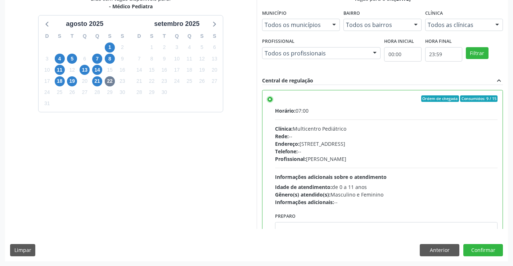
scroll to position [164, 0]
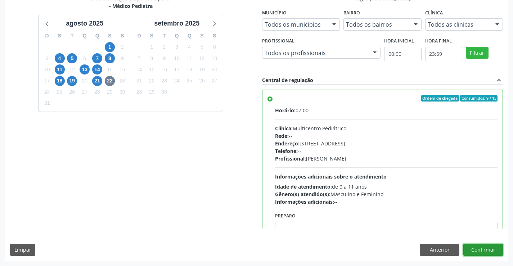
click at [491, 249] on button "Confirmar" at bounding box center [483, 250] width 40 height 12
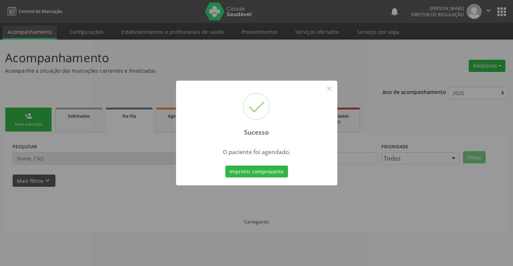
scroll to position [0, 0]
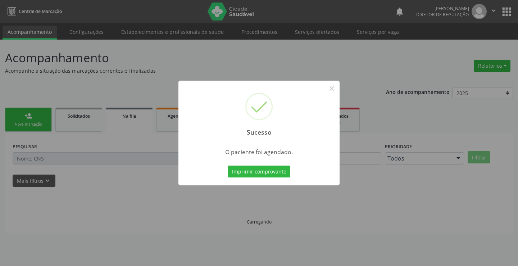
click at [228, 166] on button "Imprimir comprovante" at bounding box center [259, 172] width 63 height 12
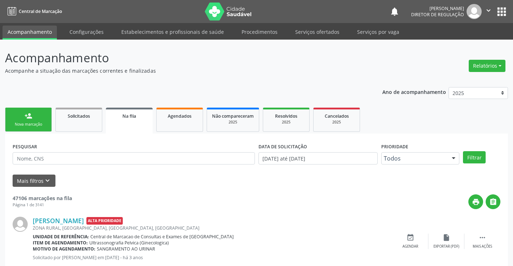
click at [37, 124] on div "Nova marcação" at bounding box center [28, 124] width 36 height 5
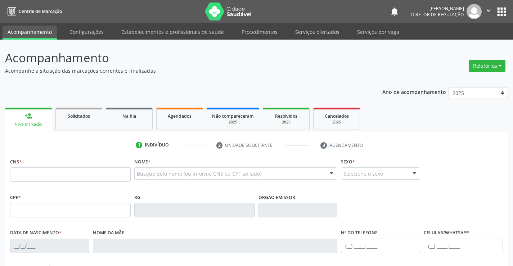
click at [37, 167] on div "CNS *" at bounding box center [70, 169] width 121 height 26
drag, startPoint x: 37, startPoint y: 179, endPoint x: 57, endPoint y: 166, distance: 23.6
click at [37, 179] on input "text" at bounding box center [70, 174] width 121 height 14
type input "704 1031 3887 1670"
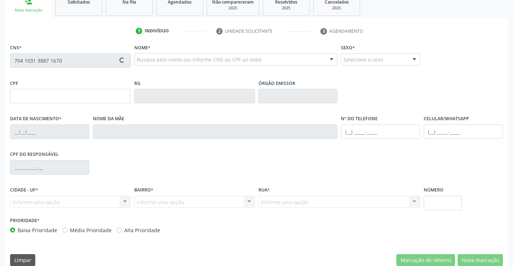
scroll to position [124, 0]
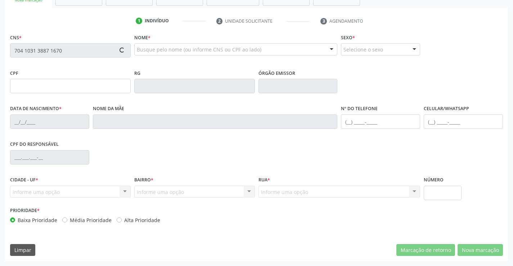
type input "058.273.055-45"
type input "21/01/1987"
type input "Eudalia Miranda da Silva"
type input "(00) 00000-0000"
type input "354"
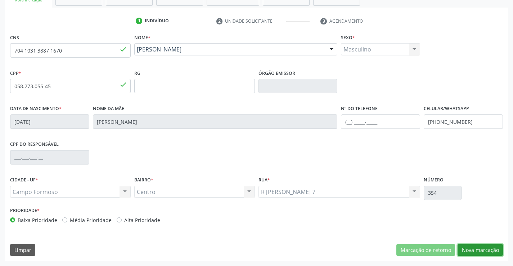
click at [474, 252] on button "Nova marcação" at bounding box center [479, 250] width 45 height 12
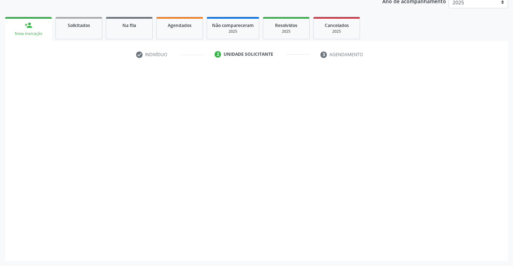
scroll to position [91, 0]
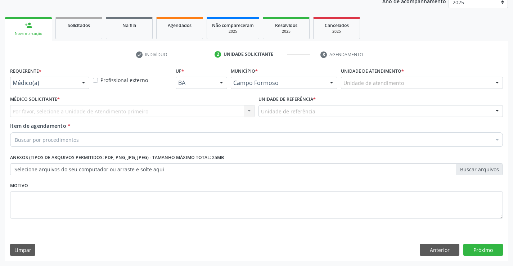
click at [79, 86] on div at bounding box center [83, 83] width 11 height 12
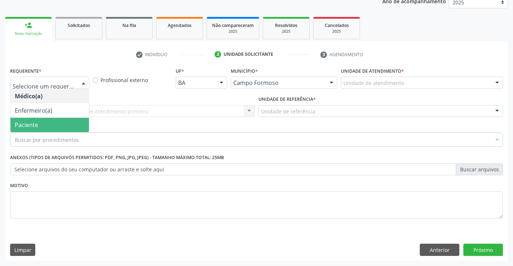
click at [67, 124] on span "Paciente" at bounding box center [49, 125] width 78 height 14
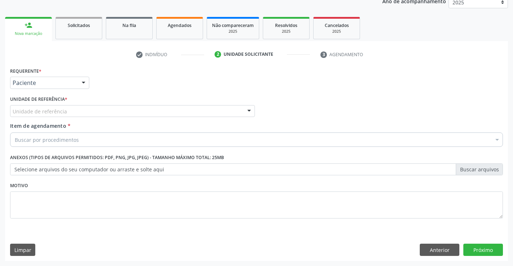
click at [109, 116] on div "Unidade de referência" at bounding box center [132, 111] width 245 height 12
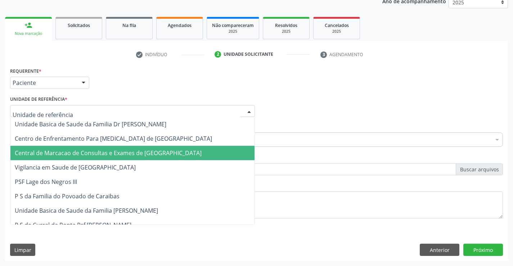
drag, startPoint x: 118, startPoint y: 152, endPoint x: 134, endPoint y: 148, distance: 16.4
click at [121, 152] on span "Central de Marcacao de Consultas e Exames de [GEOGRAPHIC_DATA]" at bounding box center [108, 153] width 187 height 8
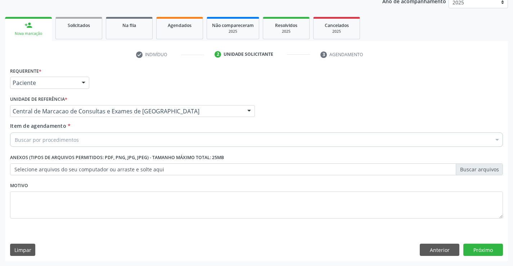
click at [154, 134] on div "Buscar por procedimentos" at bounding box center [256, 139] width 493 height 14
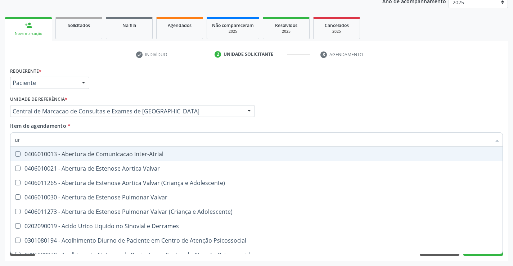
type input "uro"
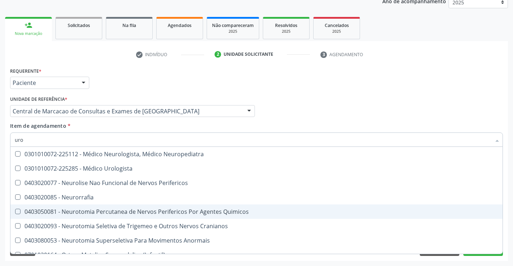
scroll to position [396, 0]
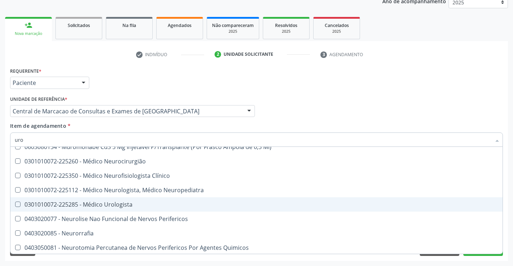
click at [130, 207] on div "0301010072-225285 - Médico Urologista" at bounding box center [272, 205] width 515 height 6
checkbox Urologista "true"
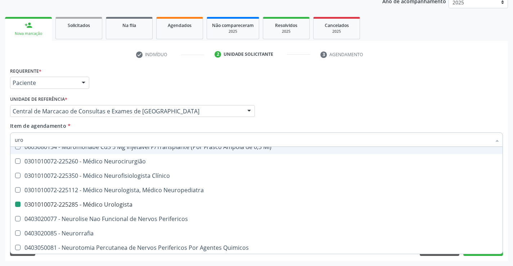
click at [314, 113] on div "Médico Solicitante Por favor, selecione a Unidade de Atendimento primeiro Nenhu…" at bounding box center [256, 108] width 496 height 28
checkbox Agudizadas "true"
checkbox Urologista "false"
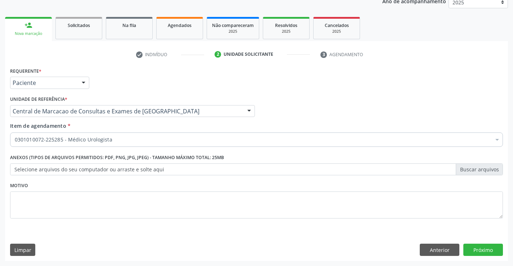
scroll to position [0, 0]
drag, startPoint x: 463, startPoint y: 247, endPoint x: 420, endPoint y: 232, distance: 45.0
click at [462, 246] on div "Anterior Próximo" at bounding box center [461, 250] width 83 height 12
click at [468, 251] on button "Próximo" at bounding box center [483, 250] width 40 height 12
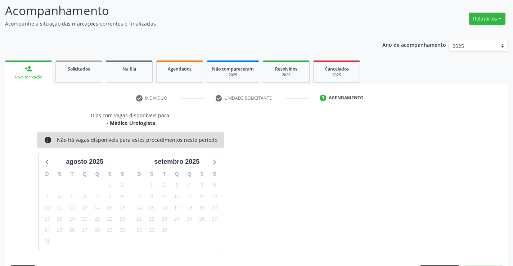
scroll to position [68, 0]
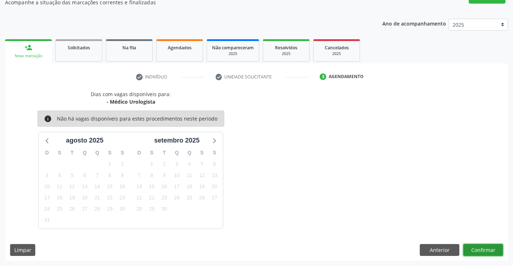
click at [471, 252] on button "Confirmar" at bounding box center [483, 250] width 40 height 12
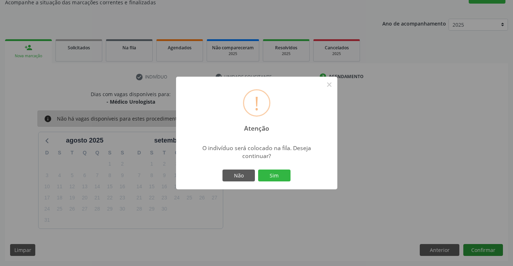
click at [258, 170] on button "Sim" at bounding box center [274, 176] width 32 height 12
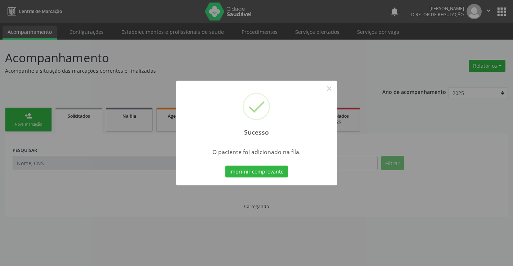
scroll to position [0, 0]
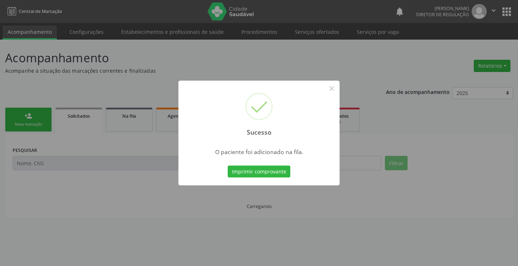
click at [228, 166] on button "Imprimir comprovante" at bounding box center [259, 172] width 63 height 12
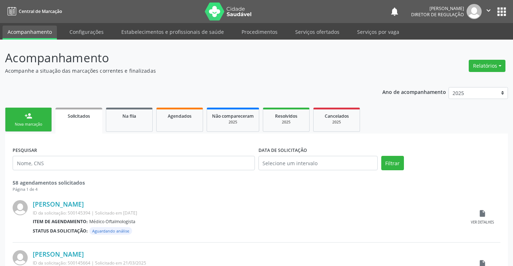
click at [490, 11] on icon "" at bounding box center [488, 10] width 8 height 8
click at [452, 48] on link "Sair" at bounding box center [470, 44] width 50 height 10
